Goal: Task Accomplishment & Management: Use online tool/utility

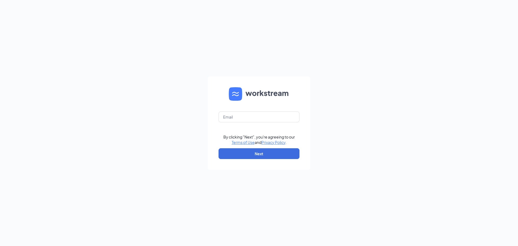
click at [256, 122] on form "By clicking "Next", you're agreeing to our Terms of Use and Privacy Policy . Ne…" at bounding box center [259, 122] width 102 height 93
click at [256, 118] on input "text" at bounding box center [258, 116] width 81 height 11
type input "[EMAIL_ADDRESS][DOMAIN_NAME]"
click at [246, 150] on button "Next" at bounding box center [258, 153] width 81 height 11
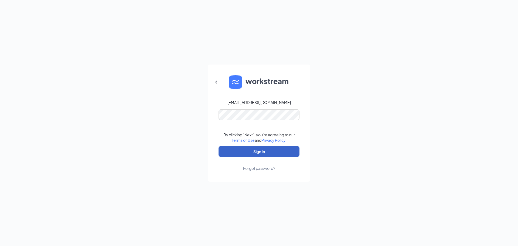
click at [245, 156] on button "Sign In" at bounding box center [258, 151] width 81 height 11
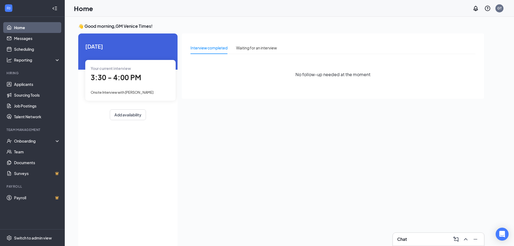
click at [139, 95] on div "Onsite Interview with [PERSON_NAME]" at bounding box center [131, 92] width 80 height 6
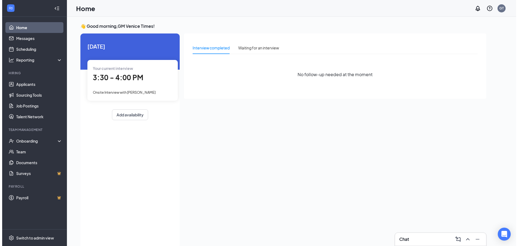
scroll to position [2, 0]
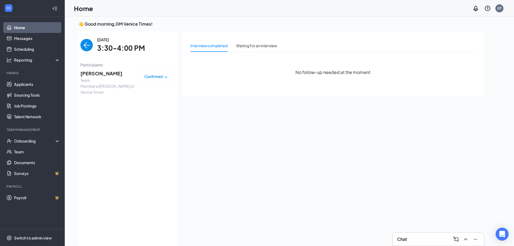
click at [103, 73] on span "[PERSON_NAME]" at bounding box center [108, 74] width 57 height 8
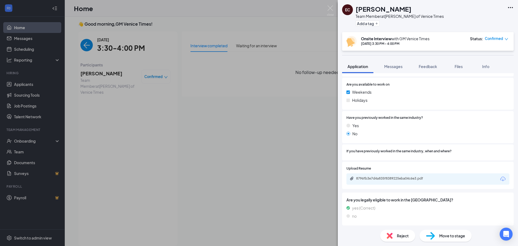
scroll to position [253, 0]
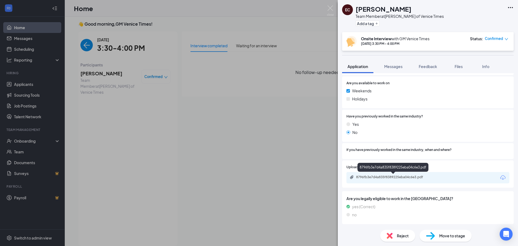
click at [398, 176] on div "8796fb3e7d4a835f8389225eba04c6e3.pdf" at bounding box center [393, 177] width 75 height 4
